Goal: Check status: Check status

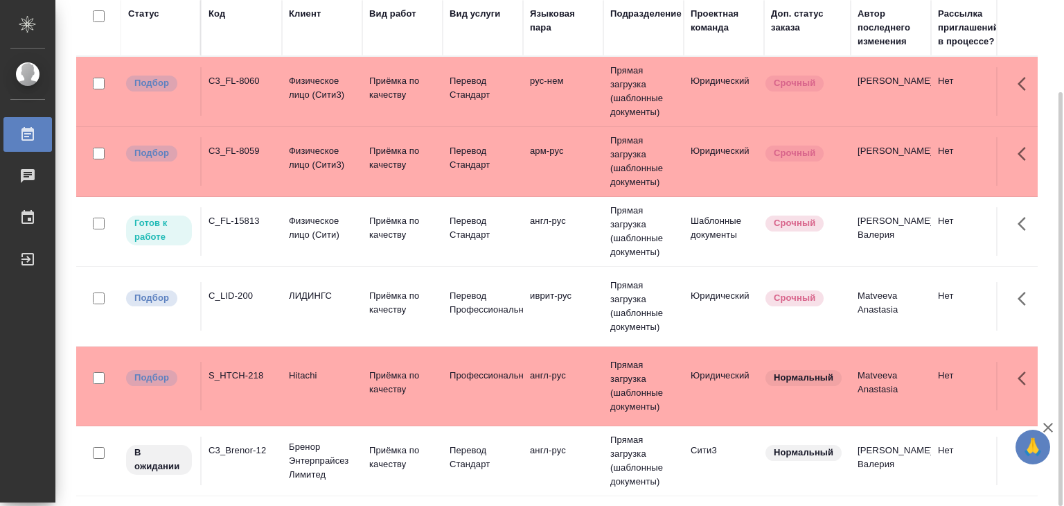
click at [357, 91] on td "Физическое лицо (Сити3)" at bounding box center [322, 91] width 80 height 48
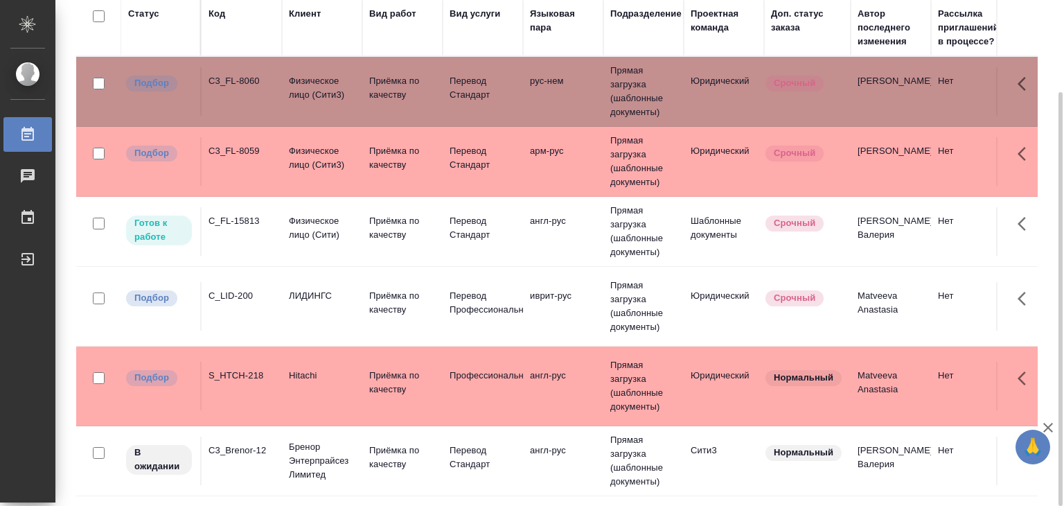
click at [466, 102] on p "Перевод Стандарт" at bounding box center [483, 88] width 67 height 28
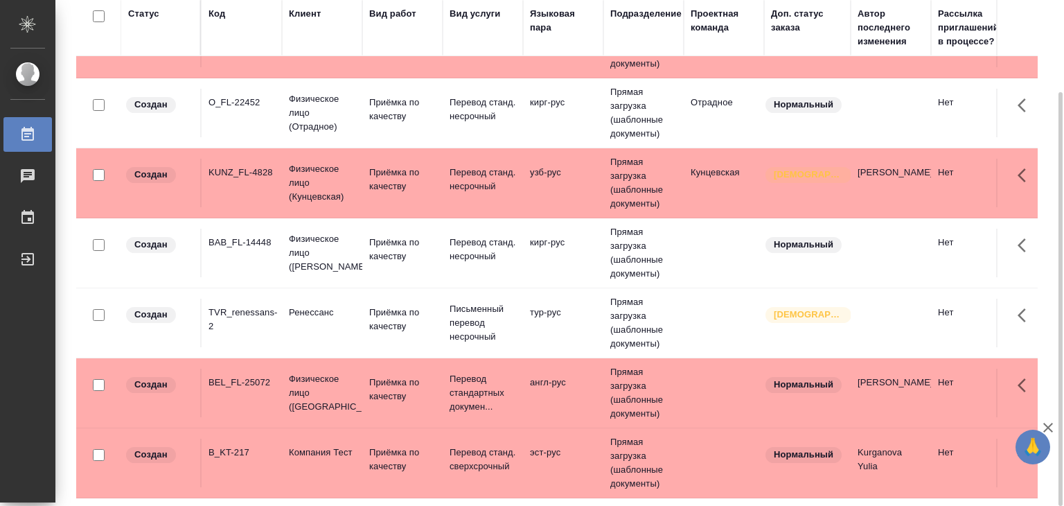
scroll to position [565, 0]
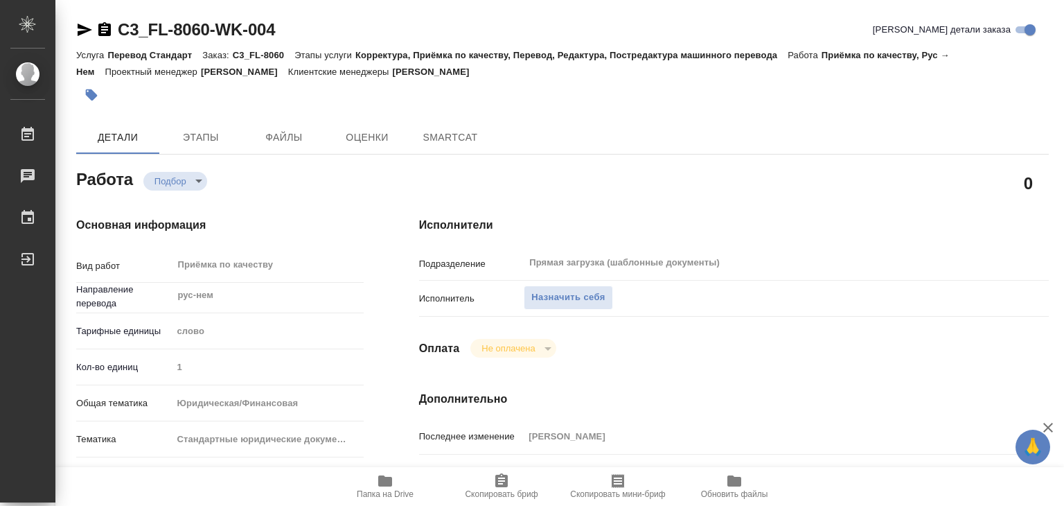
type textarea "x"
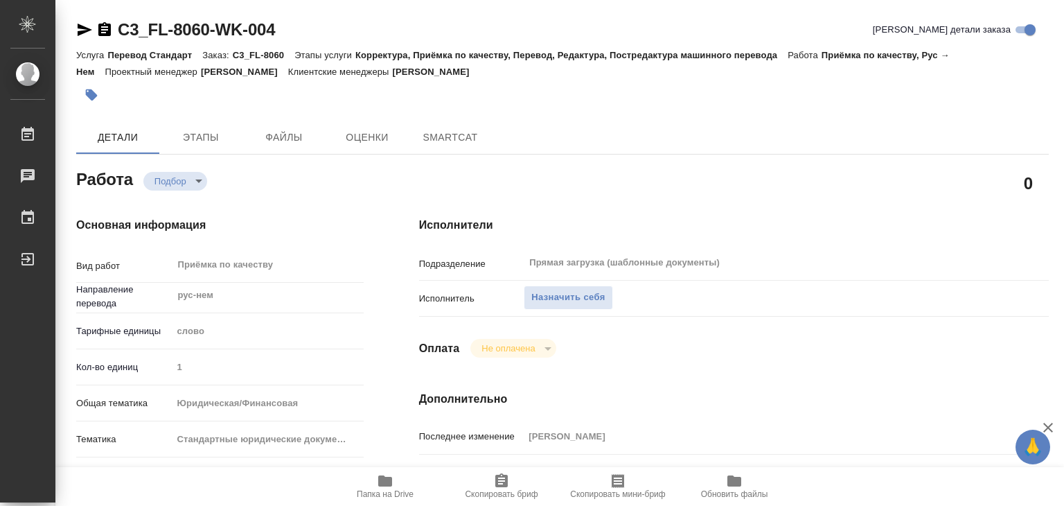
type textarea "x"
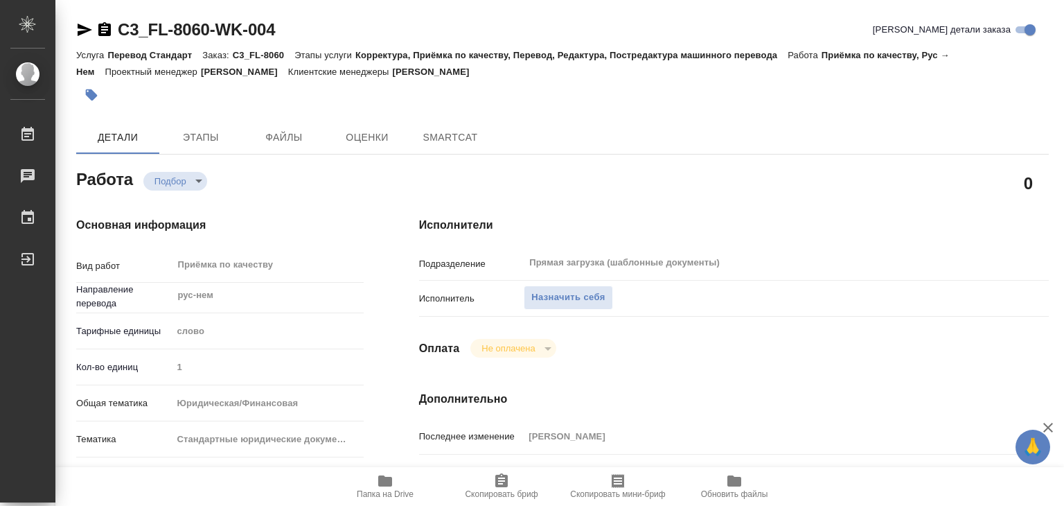
type textarea "x"
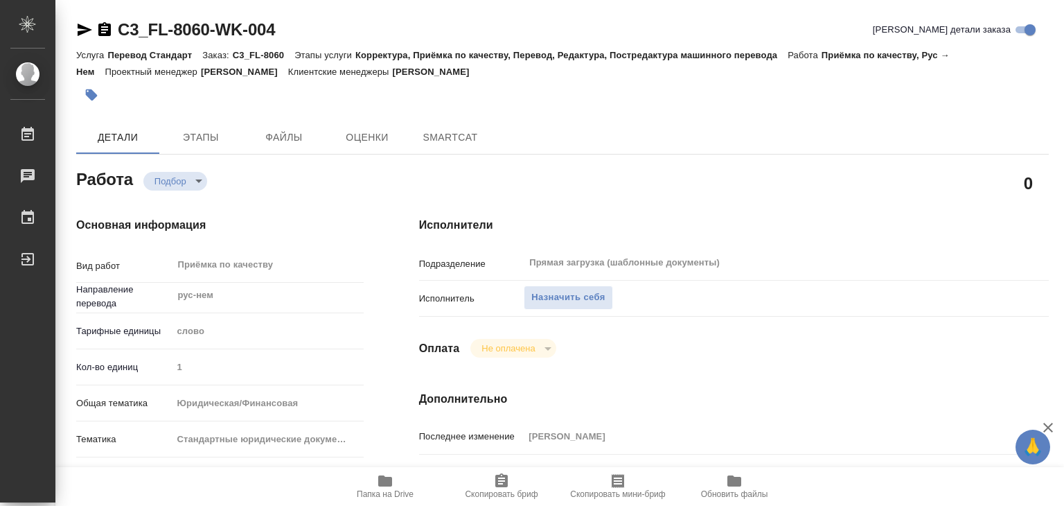
type textarea "x"
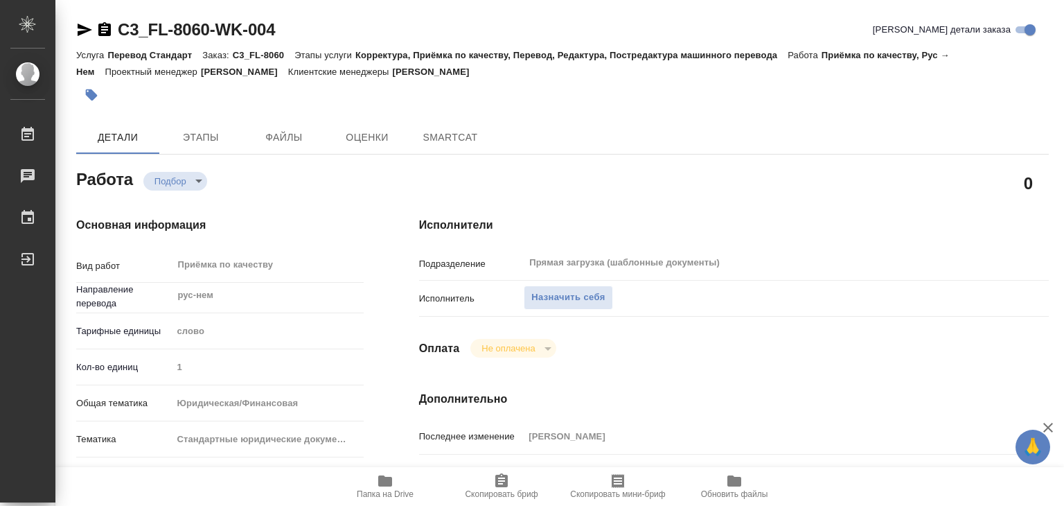
type textarea "x"
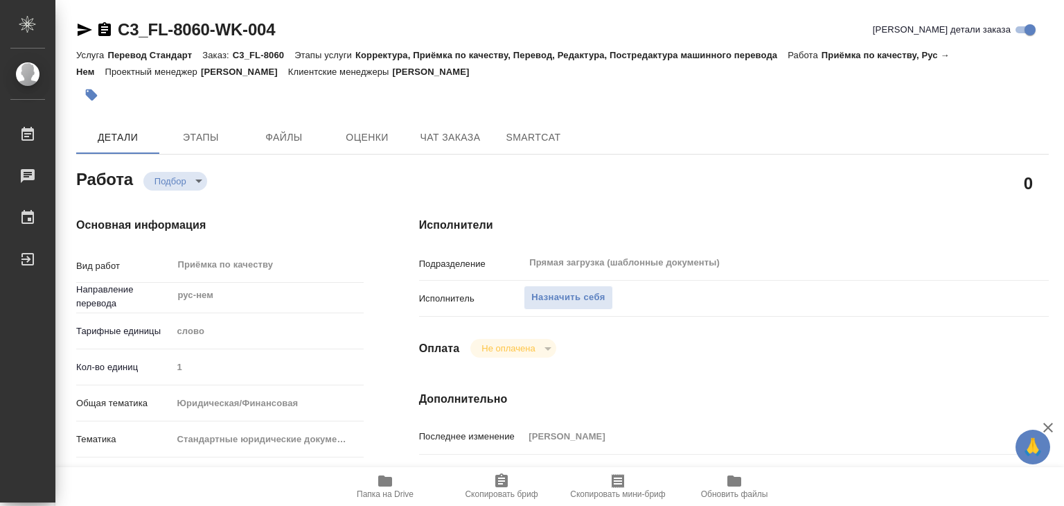
type textarea "x"
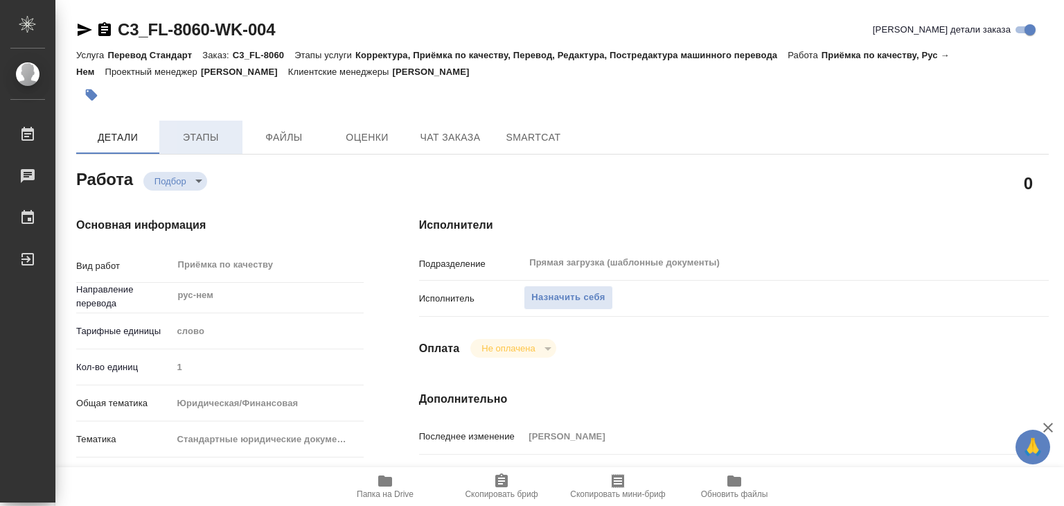
type textarea "x"
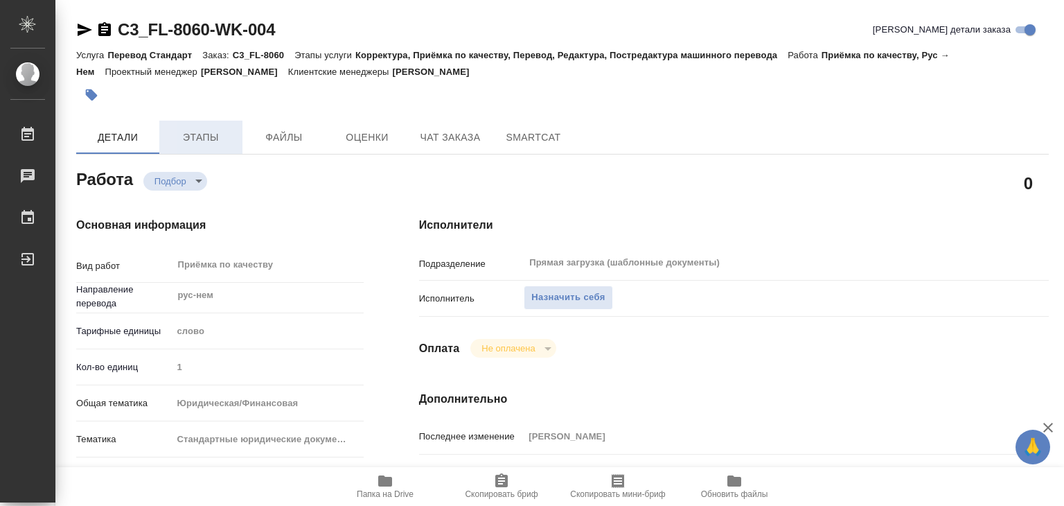
click at [205, 145] on span "Этапы" at bounding box center [201, 137] width 67 height 17
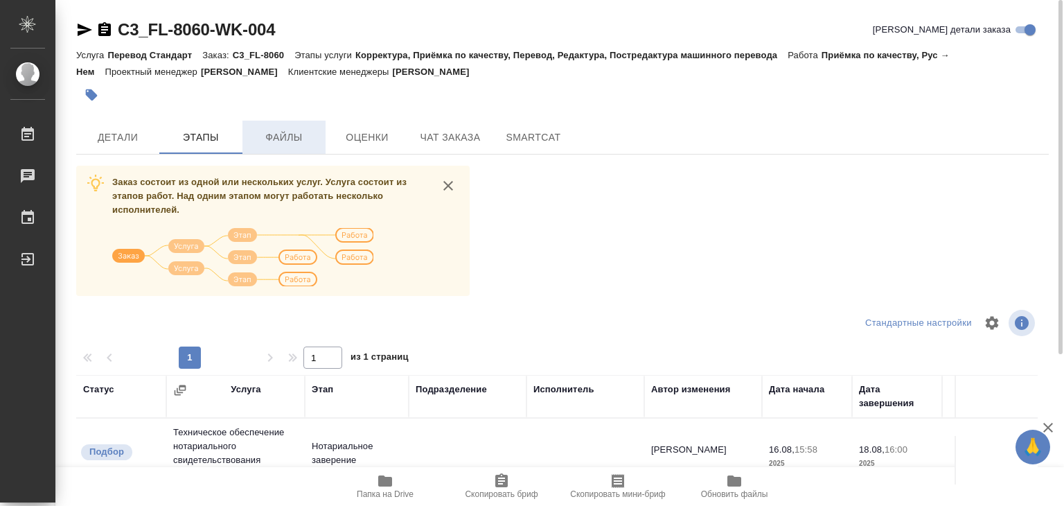
click at [283, 140] on span "Файлы" at bounding box center [284, 137] width 67 height 17
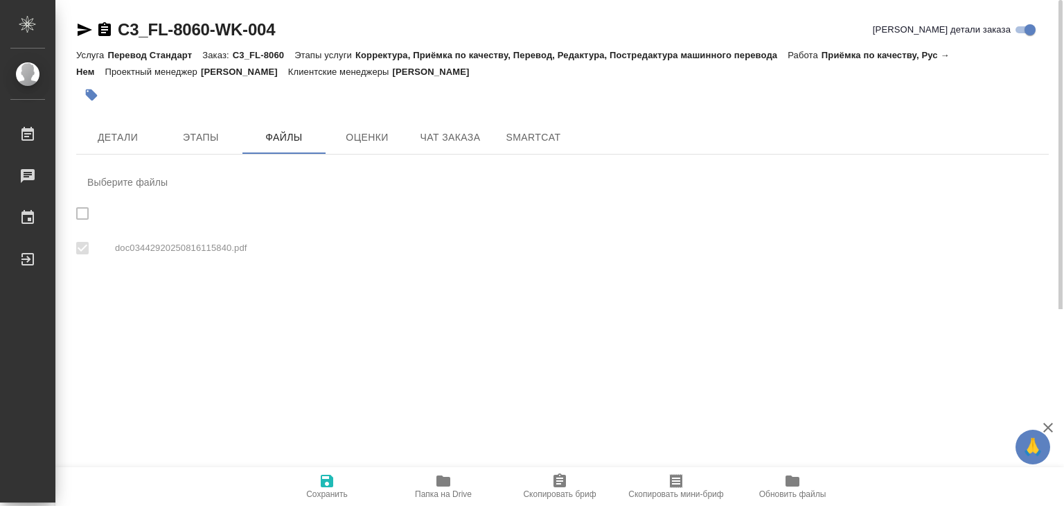
checkbox input "true"
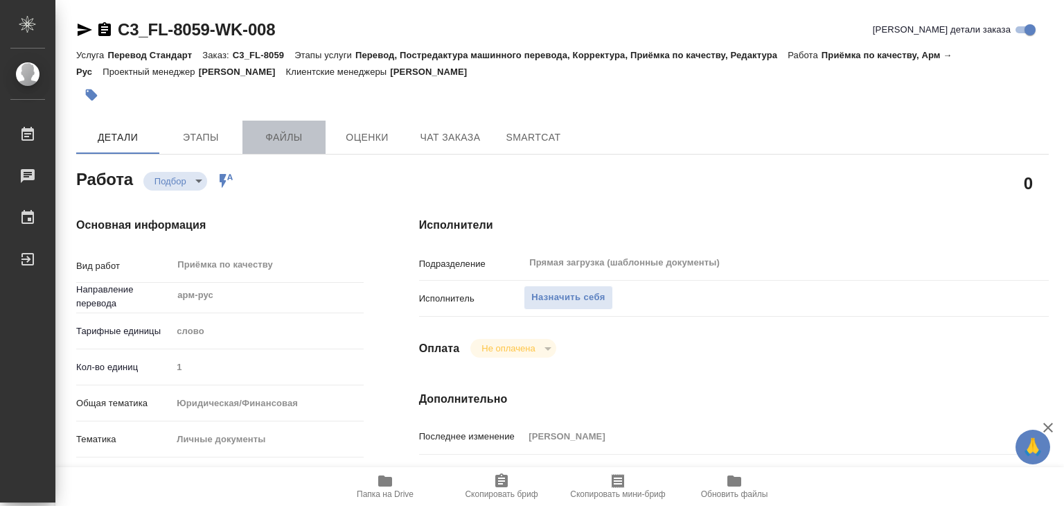
click at [276, 141] on span "Файлы" at bounding box center [284, 137] width 67 height 17
